Goal: Communication & Community: Answer question/provide support

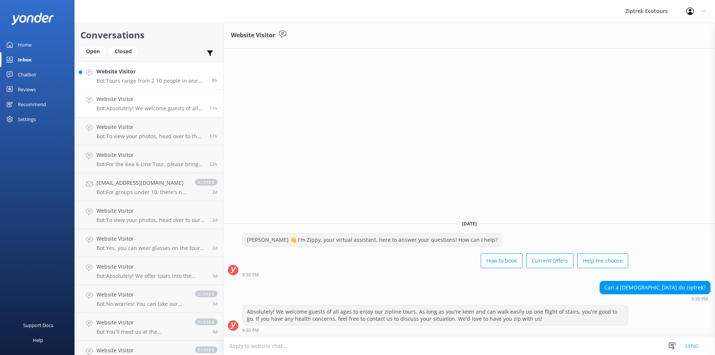
click at [174, 81] on p "Bot: Tours range from 2-10 people in one group, so if you're the only one booke…" at bounding box center [151, 80] width 110 height 7
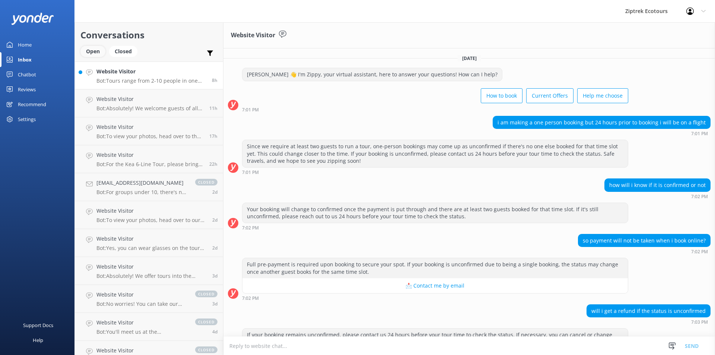
click at [90, 46] on div "Open" at bounding box center [92, 51] width 25 height 11
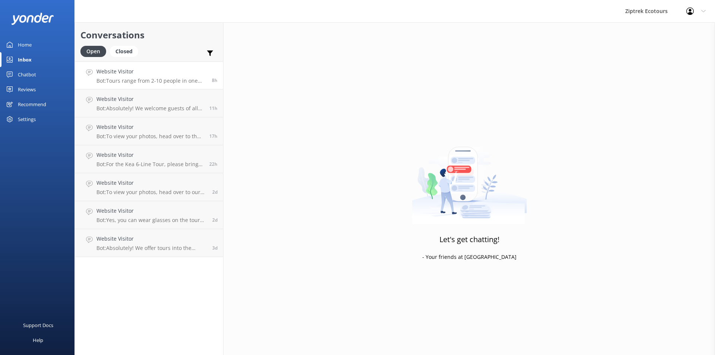
click at [150, 83] on p "Bot: Tours range from 2-10 people in one group, so if you're the only one booke…" at bounding box center [151, 80] width 110 height 7
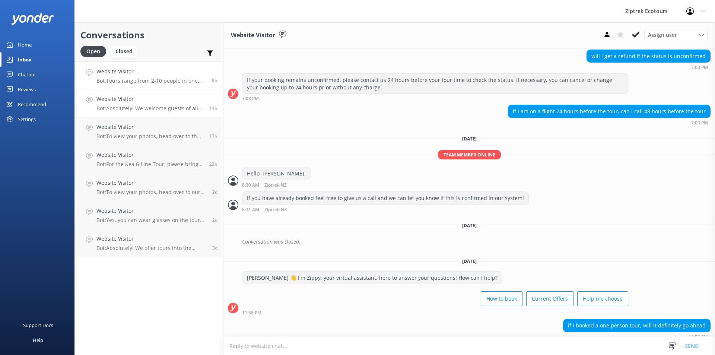
scroll to position [293, 0]
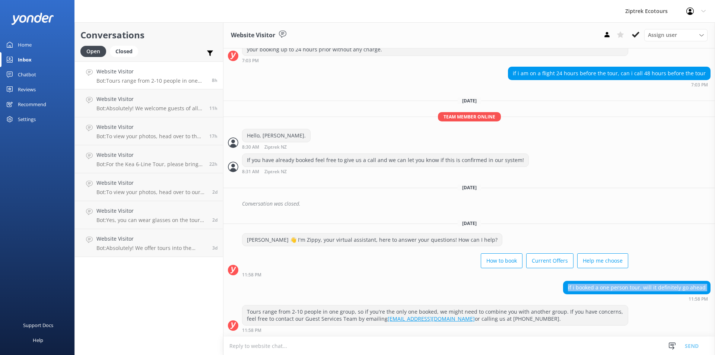
drag, startPoint x: 561, startPoint y: 284, endPoint x: 671, endPoint y: 304, distance: 111.6
click at [671, 304] on div "if i booked a one person tour, will it definitely go ahead 11:58 PM" at bounding box center [469, 293] width 492 height 24
click at [672, 288] on div "if i booked a one person tour, will it definitely go ahead" at bounding box center [637, 287] width 147 height 13
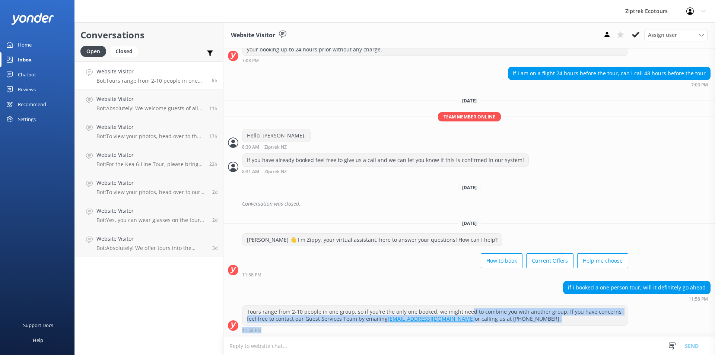
drag, startPoint x: 468, startPoint y: 309, endPoint x: 516, endPoint y: 327, distance: 50.8
click at [516, 327] on div "Tours range from 2-10 people in one group, so if you're the only one booked, we…" at bounding box center [435, 319] width 386 height 28
click at [516, 324] on div "Tours range from 2-10 people in one group, so if you're the only one booked, we…" at bounding box center [434, 315] width 385 height 20
drag, startPoint x: 284, startPoint y: 317, endPoint x: 383, endPoint y: 333, distance: 99.9
click at [379, 333] on div "Tours range from 2-10 people in one group, so if you're the only one booked, we…" at bounding box center [469, 320] width 492 height 31
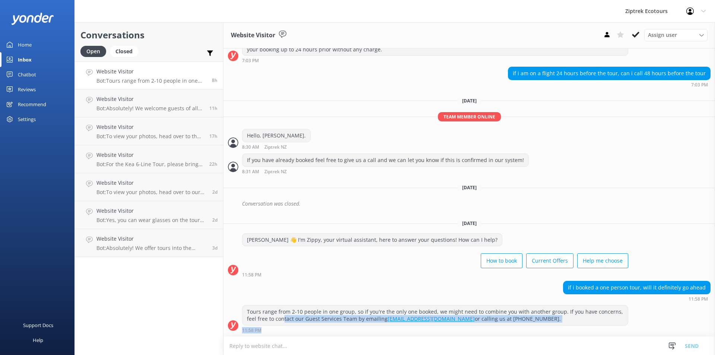
click at [524, 333] on div "Tours range from 2-10 people in one group, so if you're the only one booked, we…" at bounding box center [469, 320] width 492 height 31
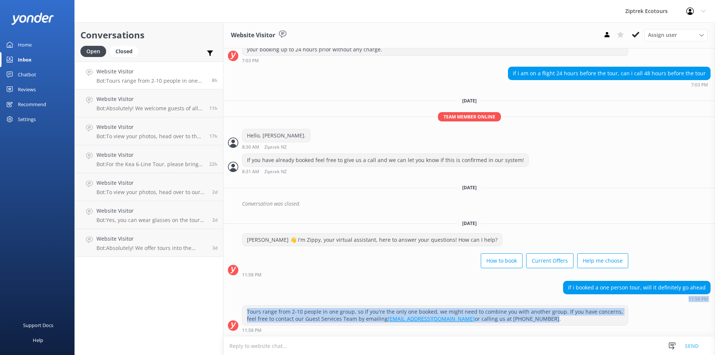
drag, startPoint x: 518, startPoint y: 318, endPoint x: 358, endPoint y: 298, distance: 160.7
click at [363, 298] on div "[DATE][PERSON_NAME] 👋 I'm Zippy, your virtual assistant, here to answer your qu…" at bounding box center [469, 46] width 492 height 581
click at [346, 301] on div "if i booked a one person tour, will it definitely go ahead 11:58 PM" at bounding box center [469, 291] width 492 height 20
